Goal: Find specific page/section: Find specific page/section

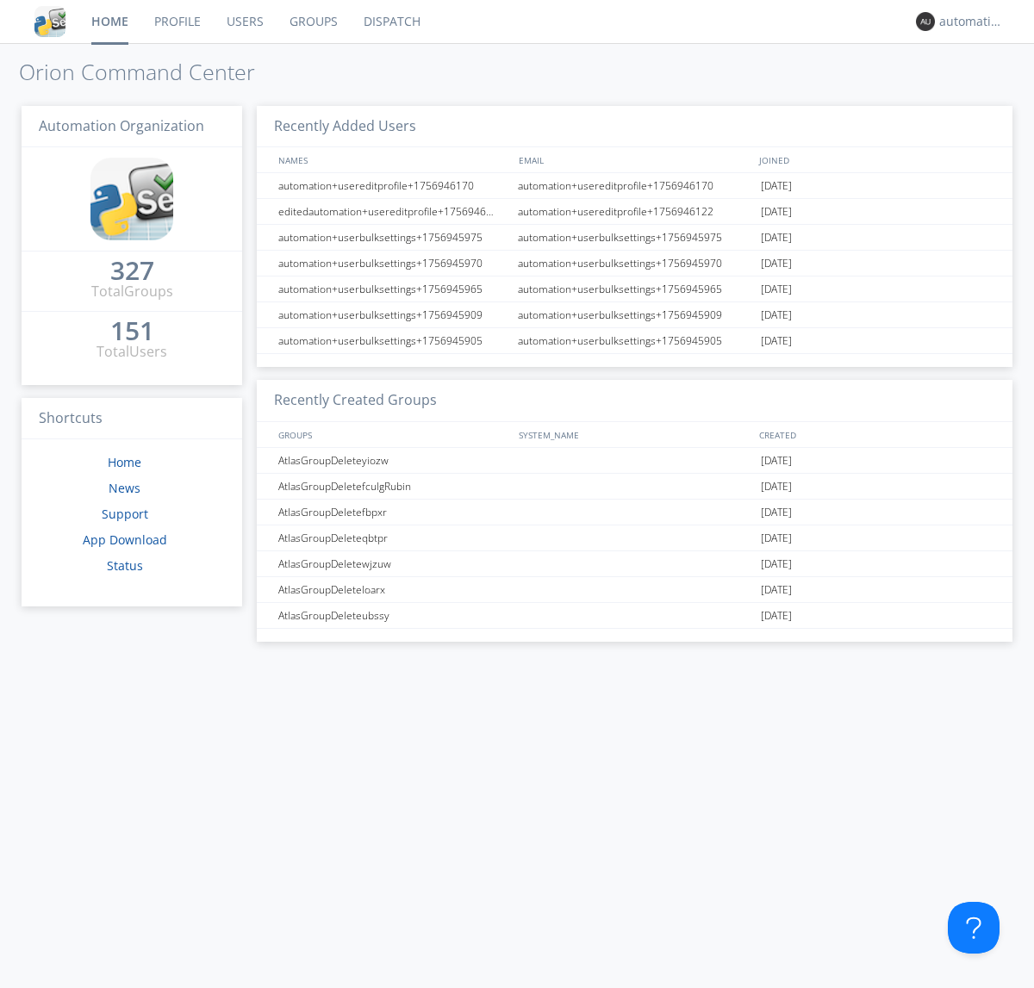
click at [390, 22] on link "Dispatch" at bounding box center [392, 21] width 83 height 43
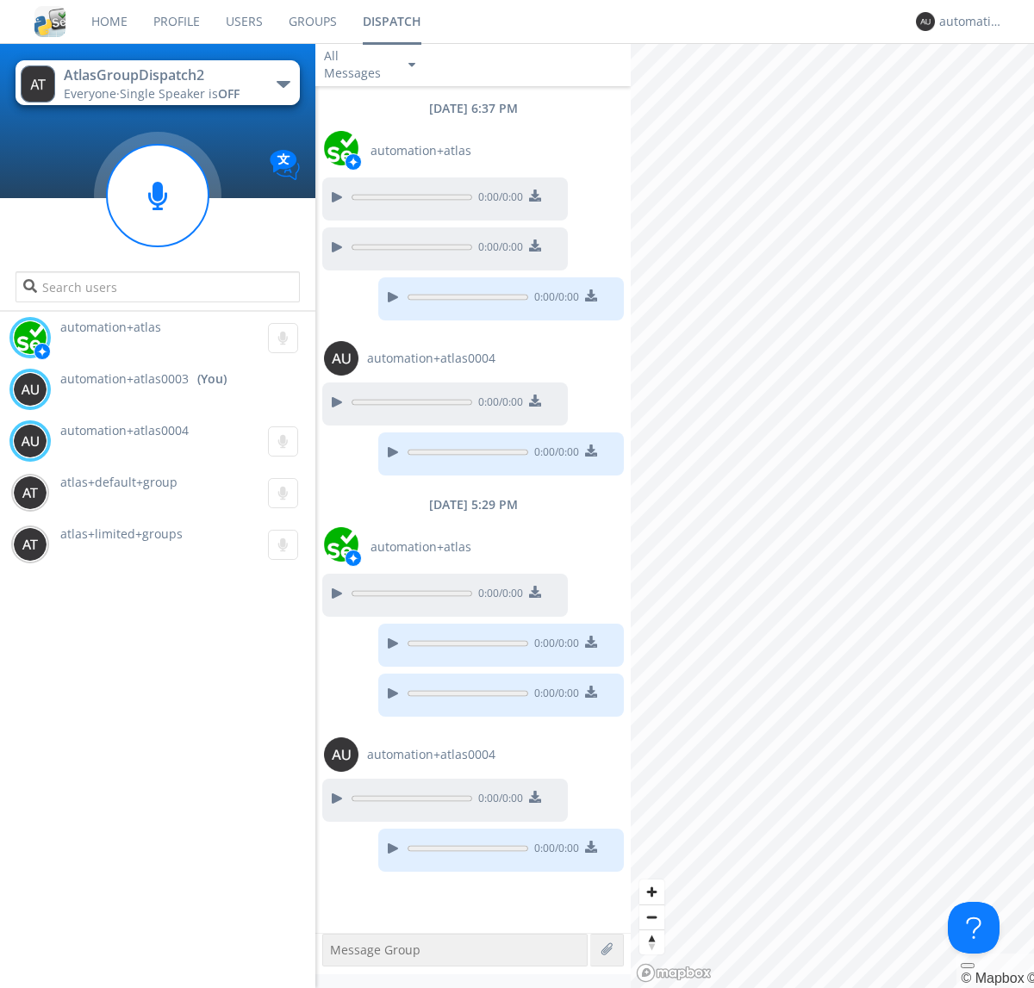
click at [283, 84] on div "button" at bounding box center [284, 84] width 14 height 7
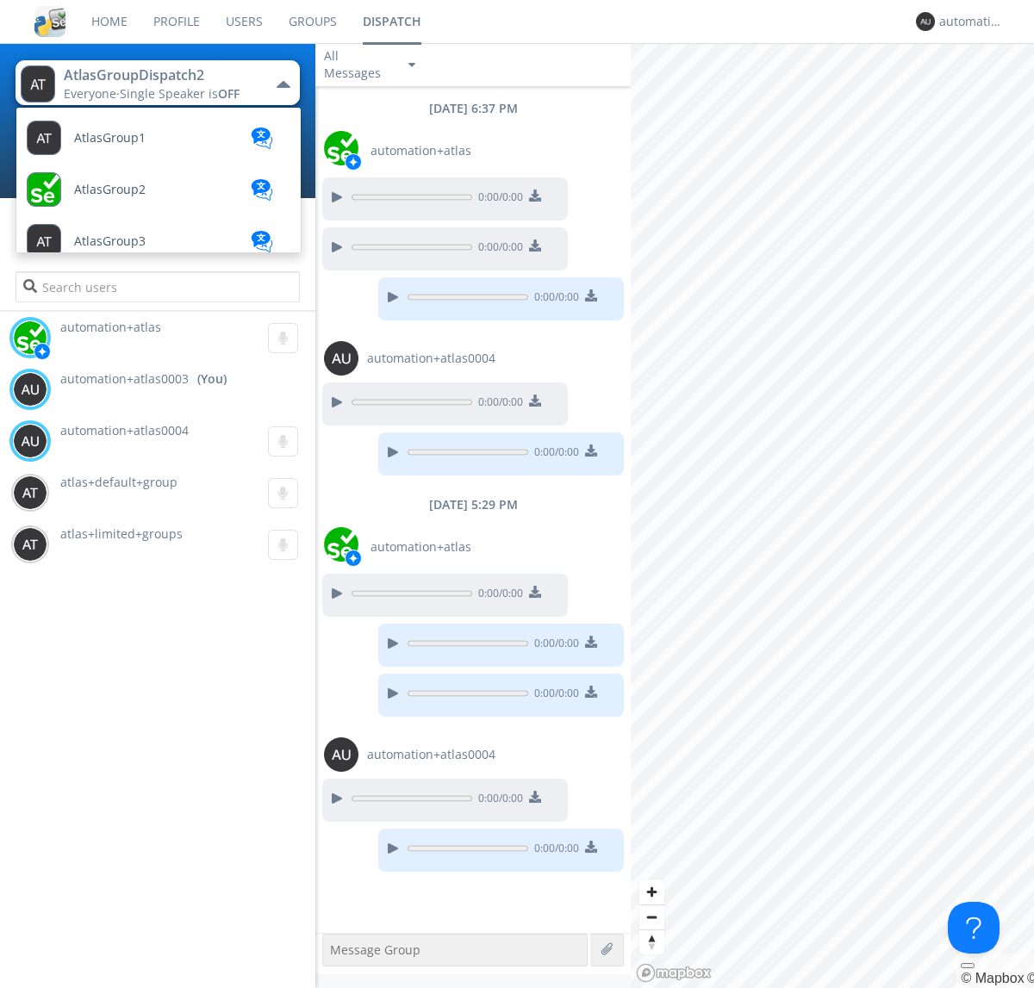
click at [134, 907] on span "AtlasGroupDispatch3" at bounding box center [135, 913] width 122 height 13
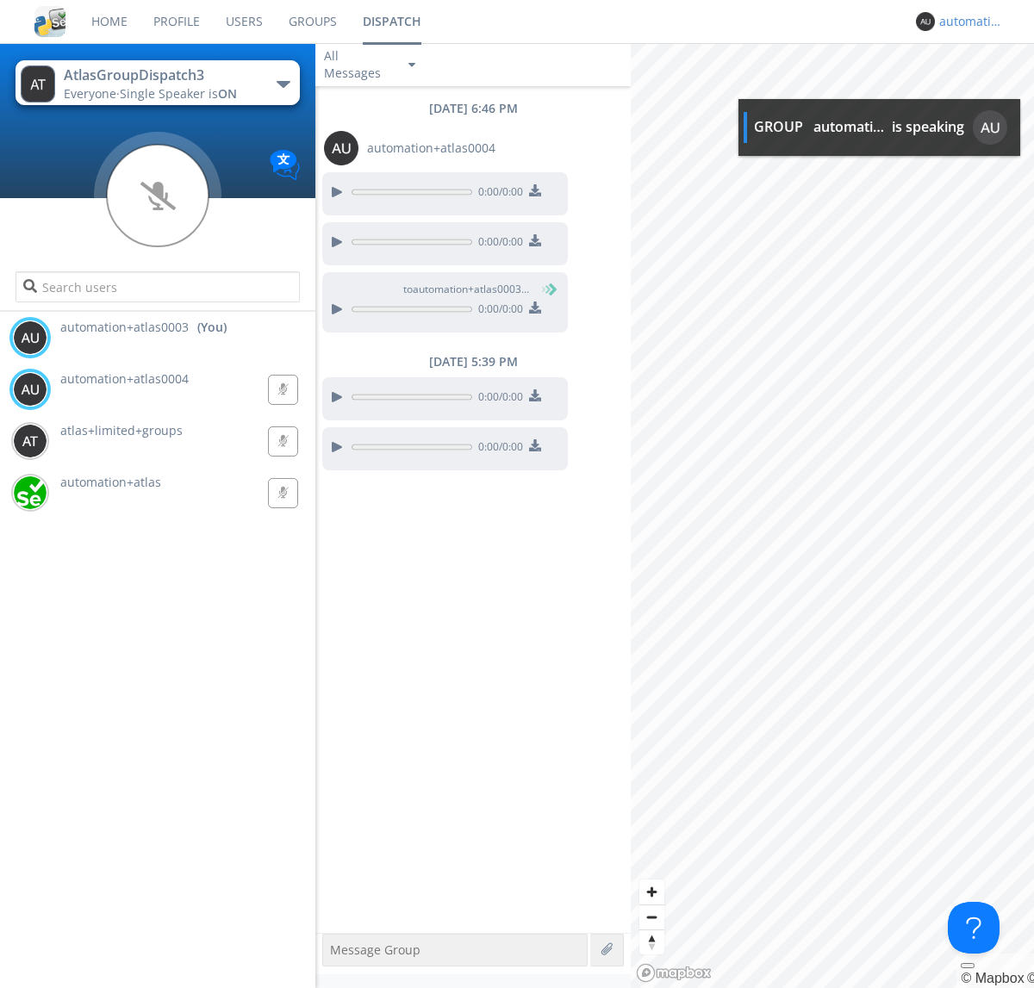
click at [967, 22] on div "automation+atlas0003" at bounding box center [971, 21] width 65 height 17
